Goal: Find specific page/section

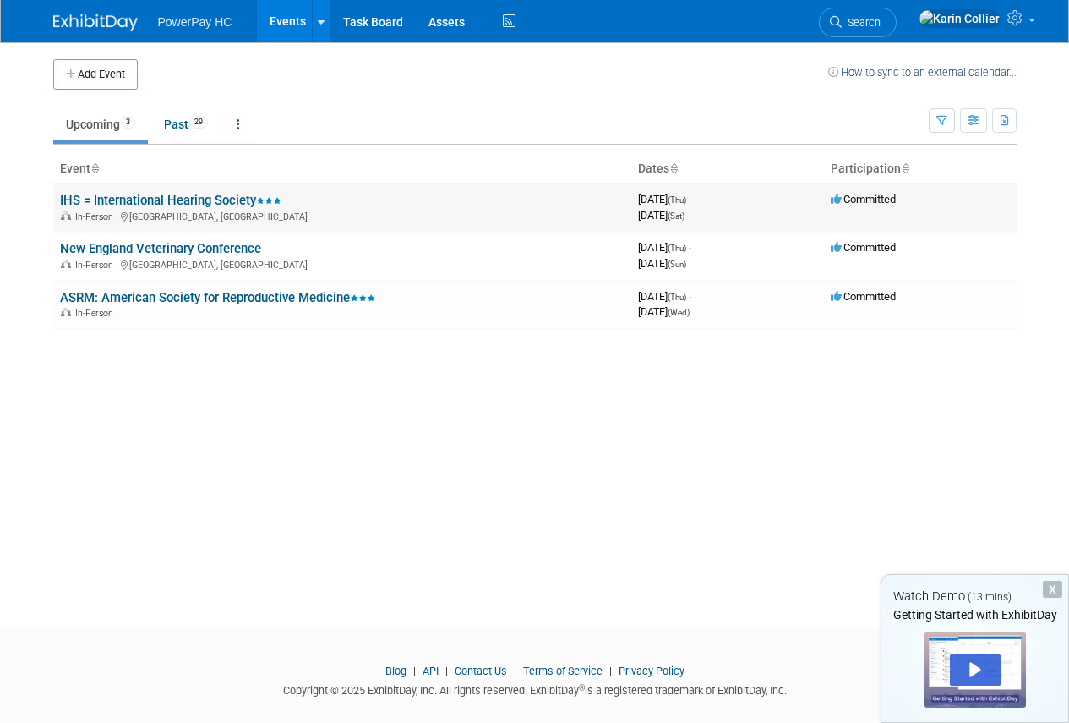
click at [159, 195] on link "IHS = International Hearing Society" at bounding box center [170, 200] width 221 height 15
click at [130, 300] on link "ASRM: American Society for Reproductive Medicine" at bounding box center [217, 297] width 315 height 15
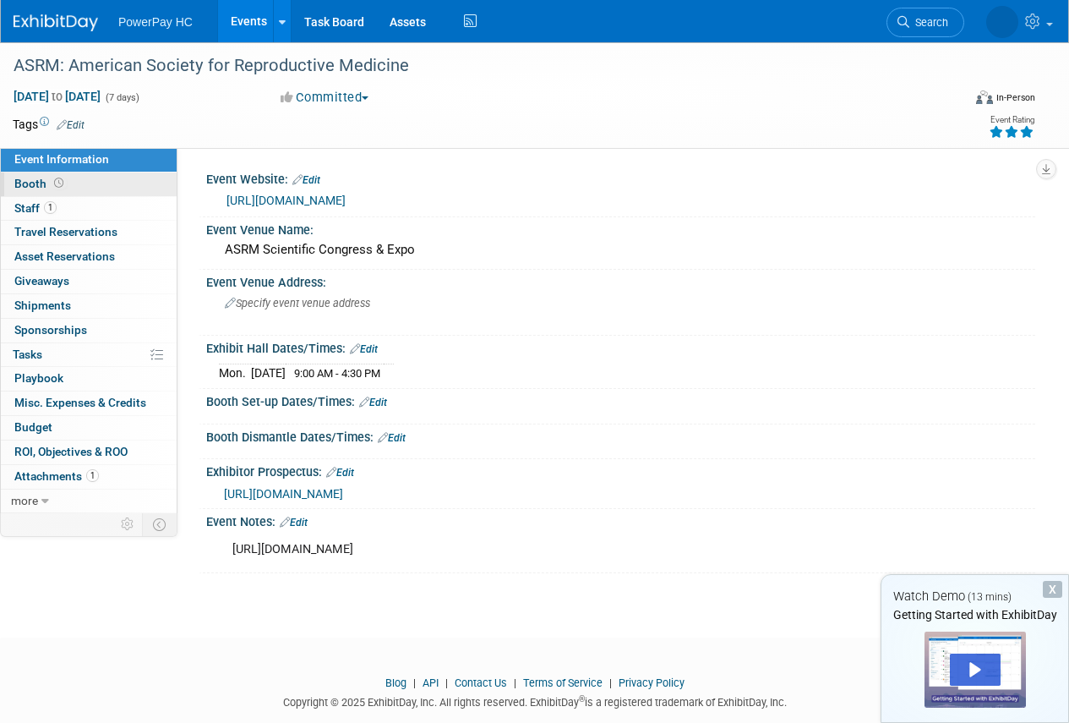
click at [36, 180] on span "Booth" at bounding box center [40, 184] width 52 height 14
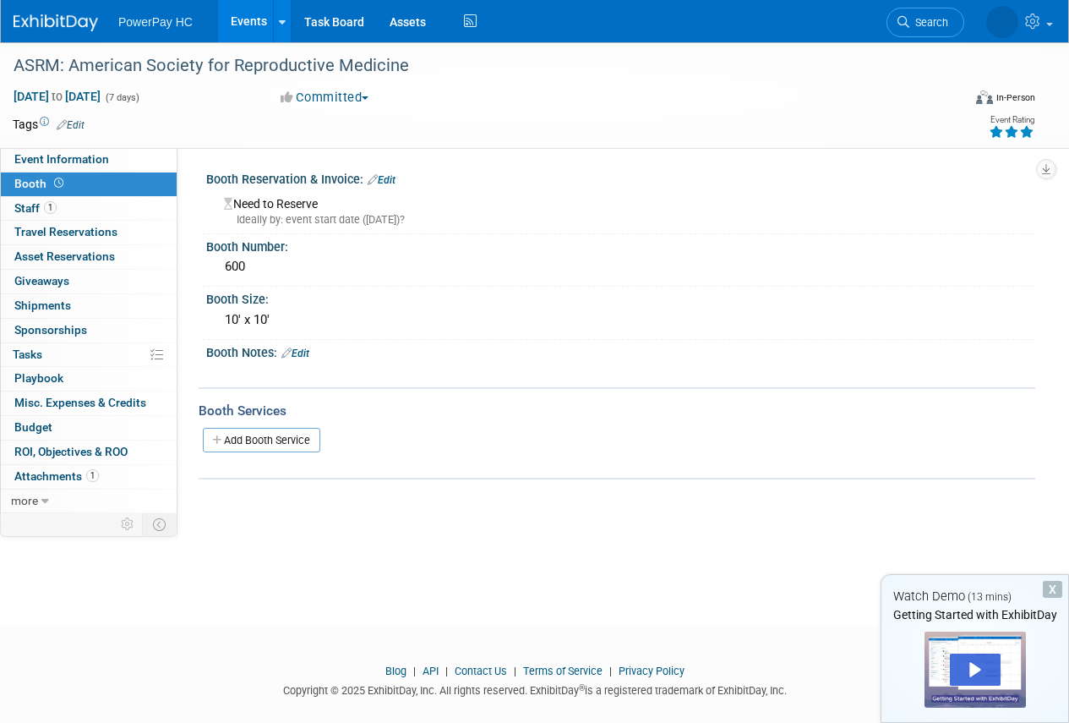
click at [336, 183] on div "Booth Reservation & Invoice: Edit" at bounding box center [620, 178] width 829 height 22
